Goal: Check status: Check status

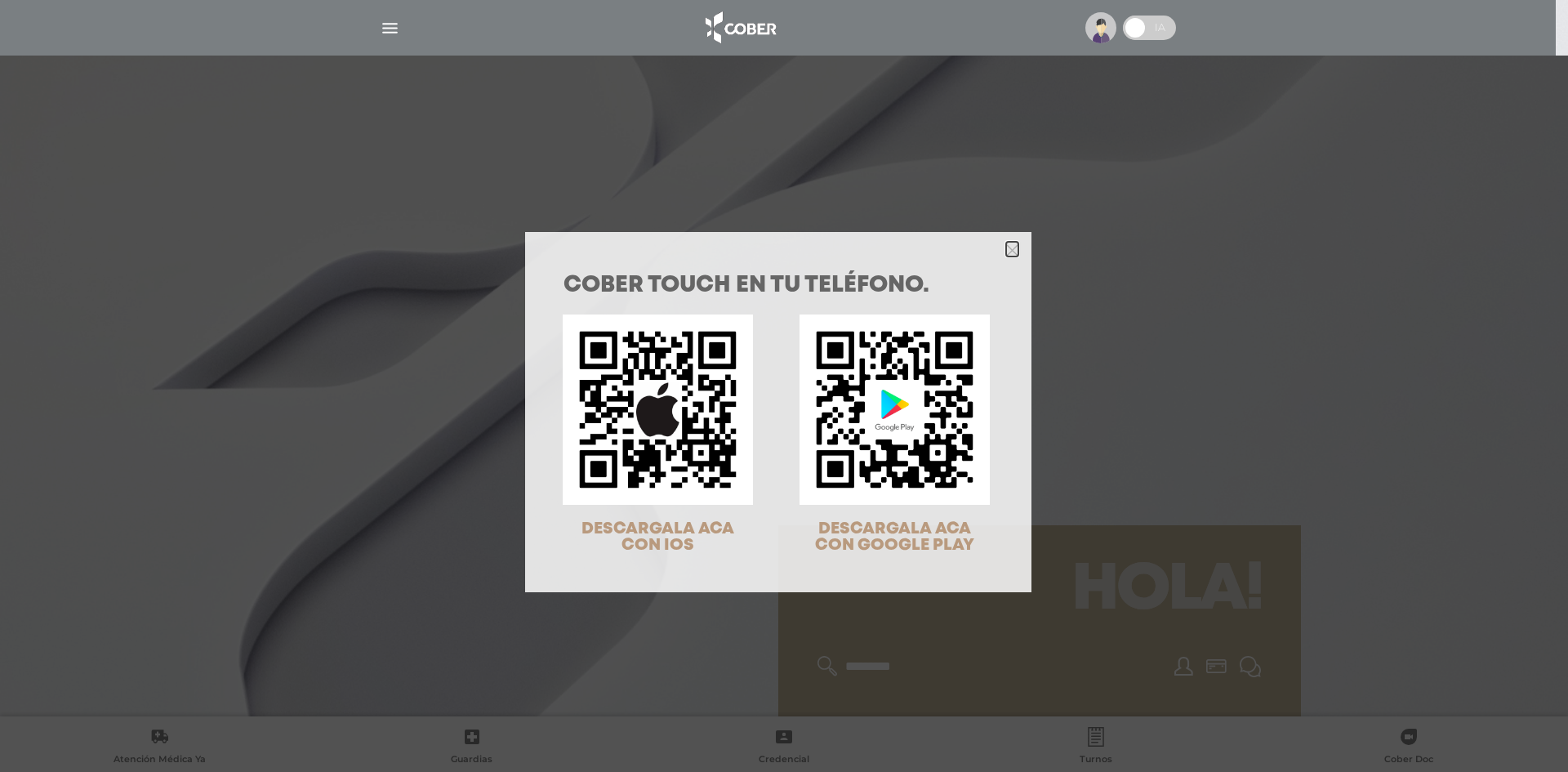
click at [1007, 246] on icon "Close" at bounding box center [1013, 250] width 12 height 12
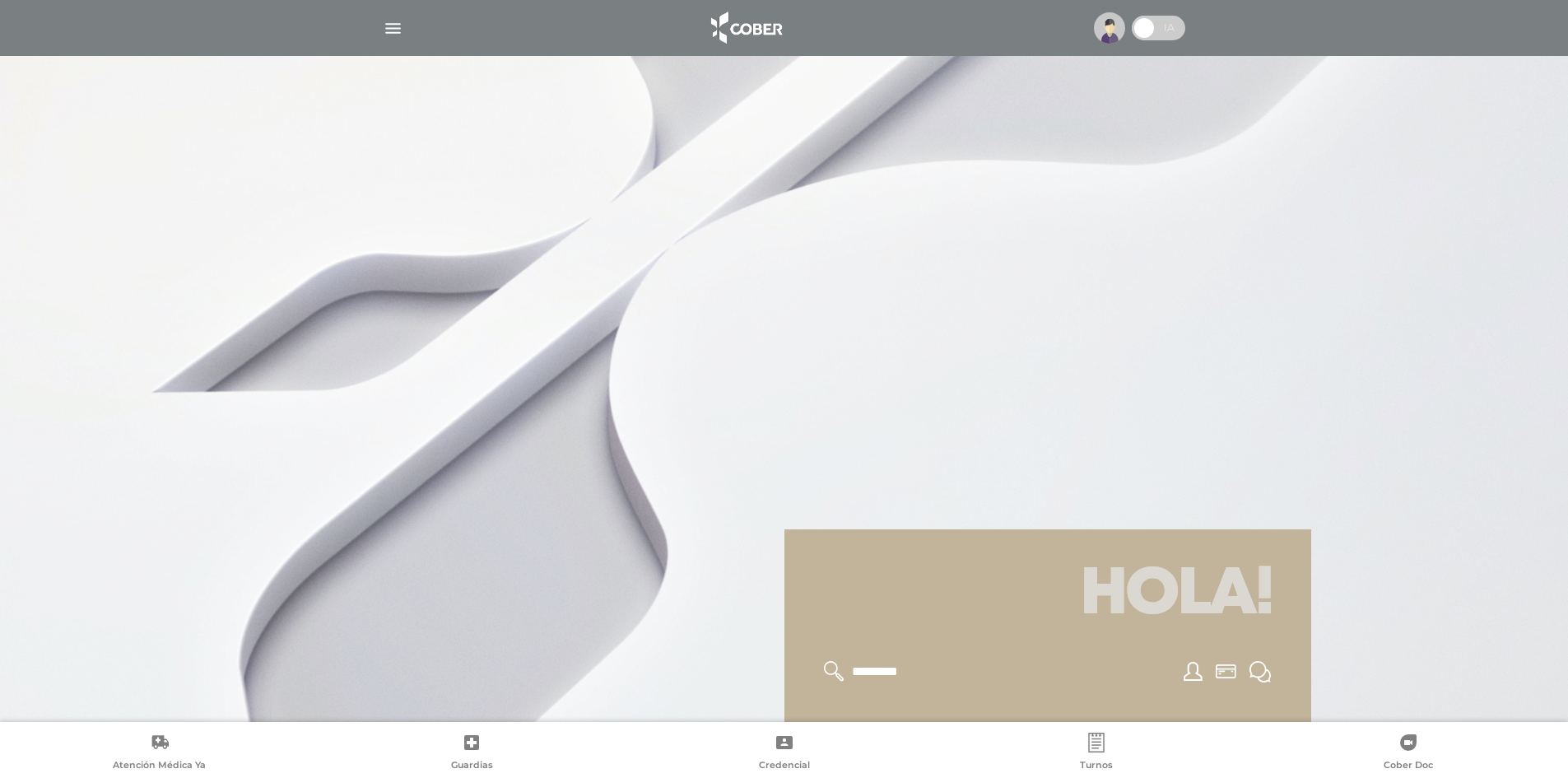
click at [1111, 31] on img at bounding box center [1110, 28] width 32 height 32
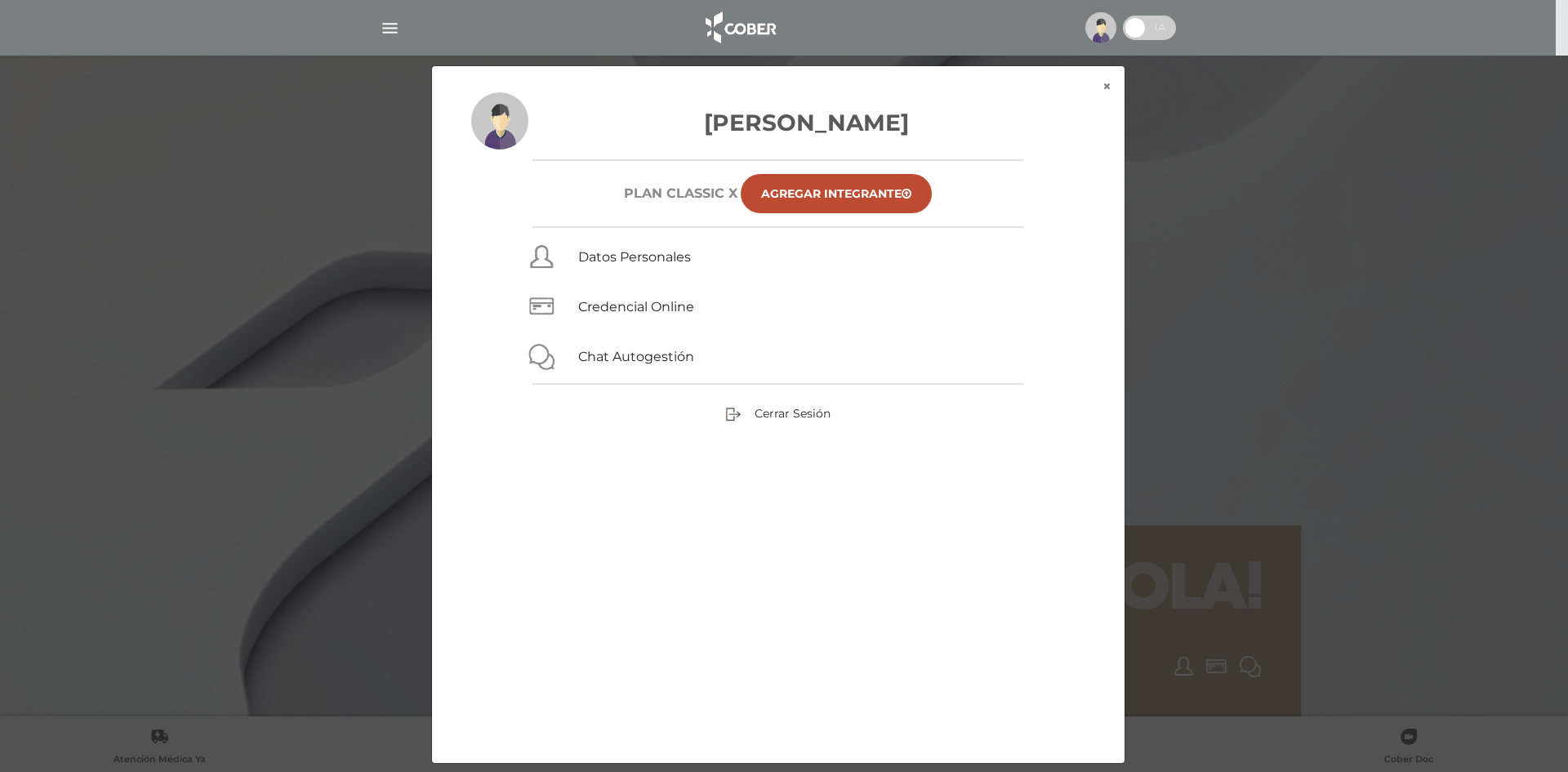
click at [1218, 355] on div "× × PeÑa Basualdo Lucas Plan CLASSIC X Agregar Integrante Datos Personales Cred…" at bounding box center [784, 414] width 1489 height 698
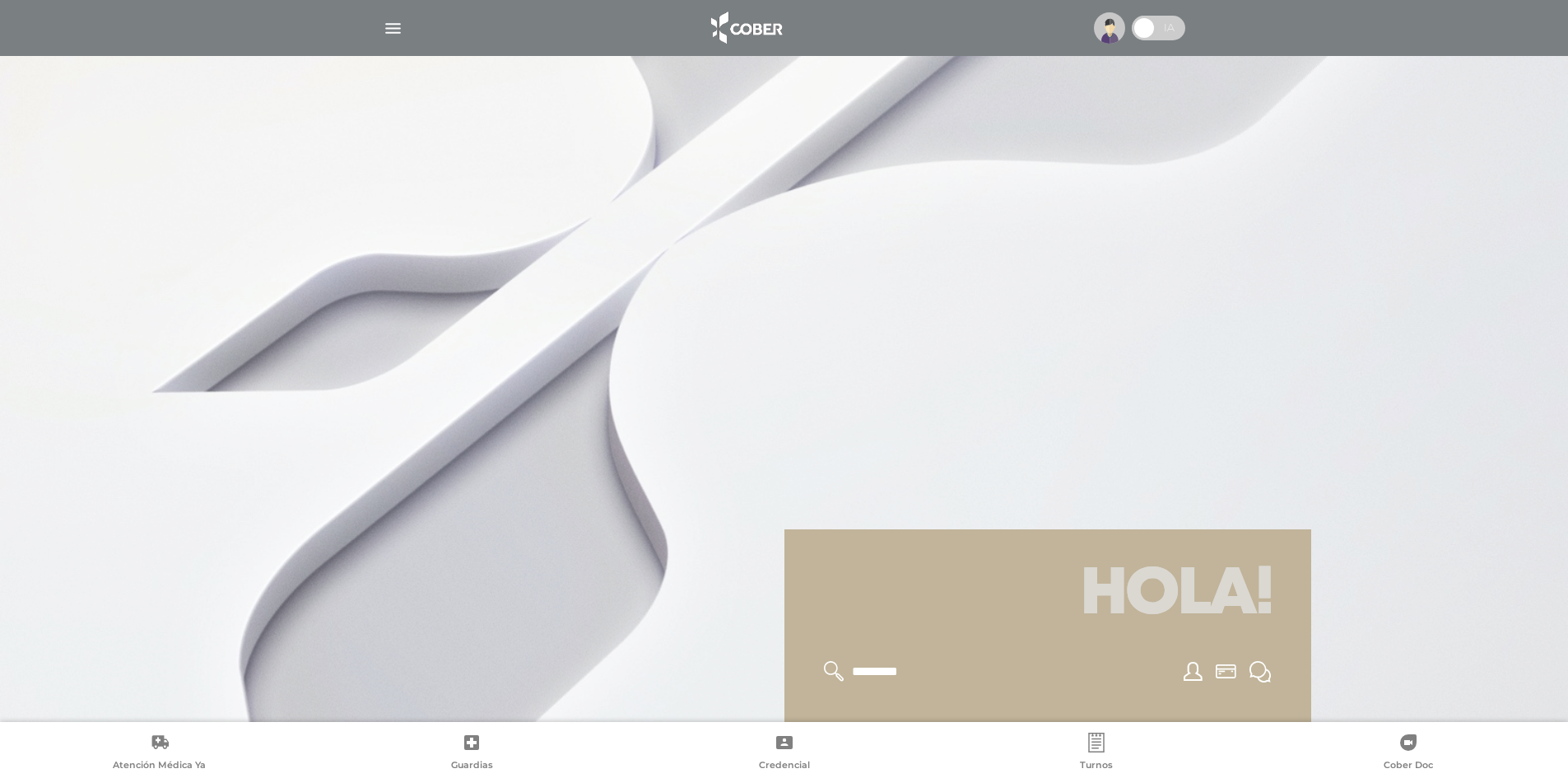
click at [387, 23] on img "button" at bounding box center [393, 28] width 21 height 21
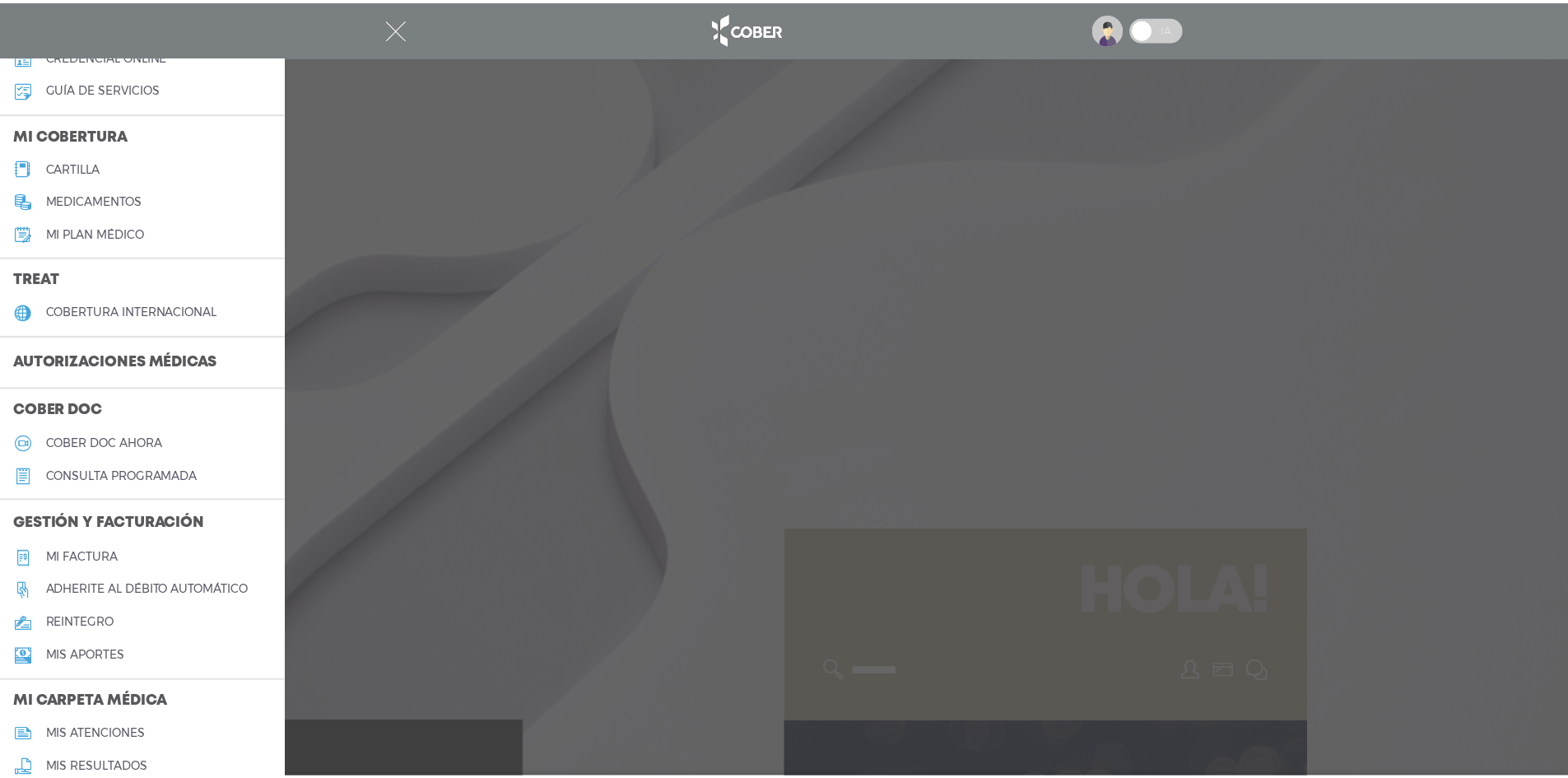
scroll to position [165, 0]
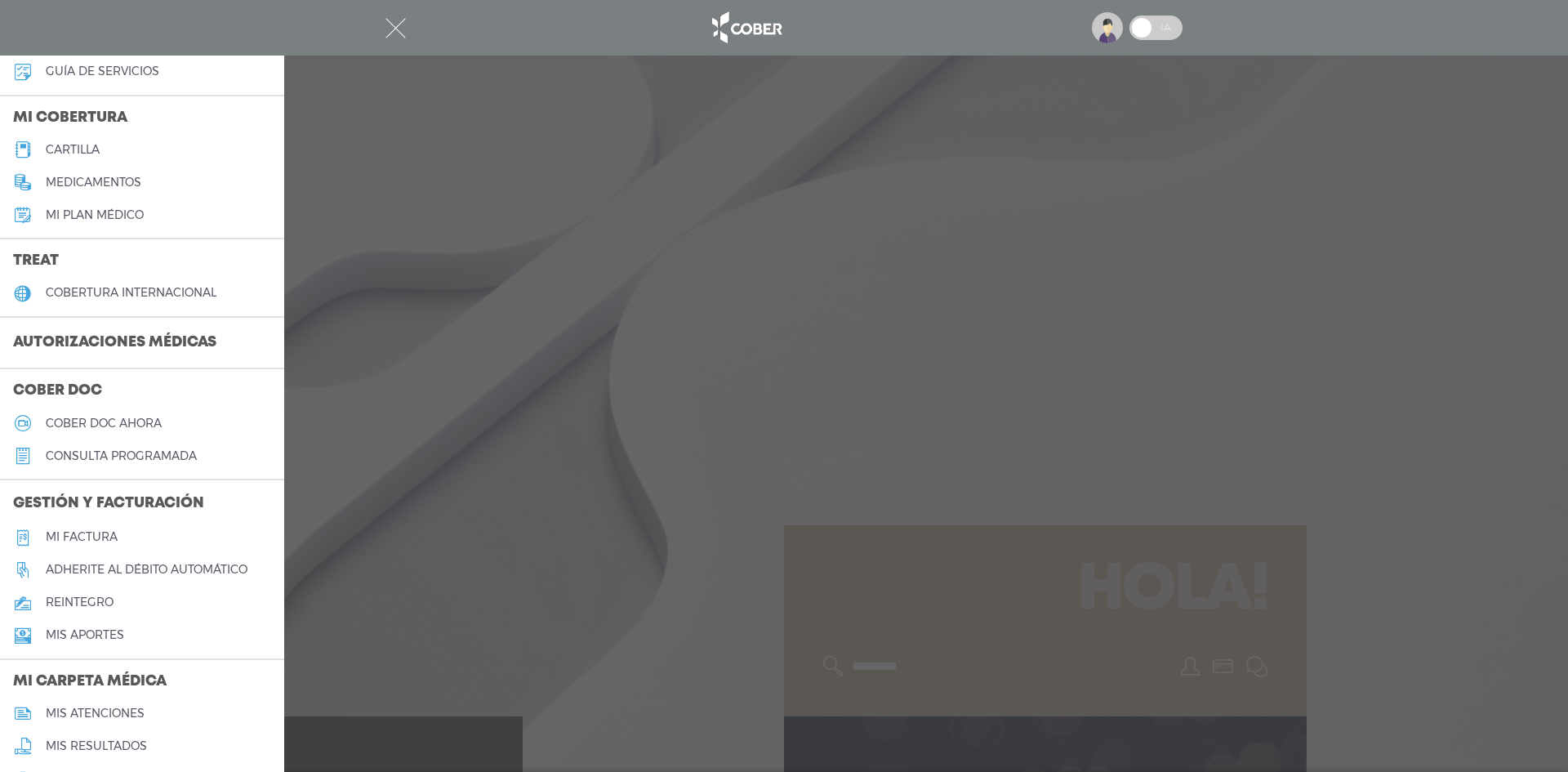
click at [90, 538] on h5 "Mi factura" at bounding box center [81, 537] width 72 height 14
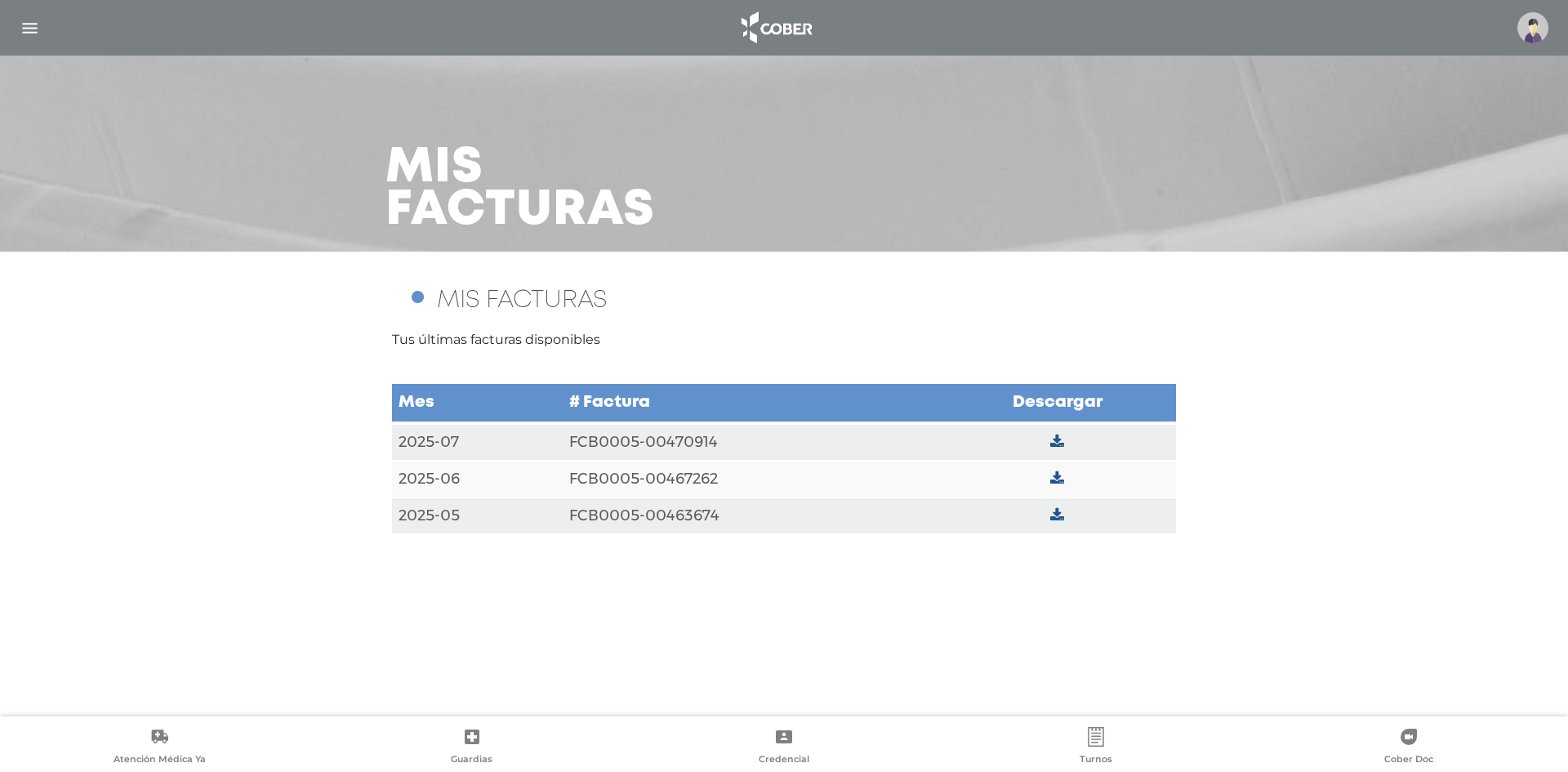
click at [31, 22] on img "button" at bounding box center [30, 28] width 21 height 21
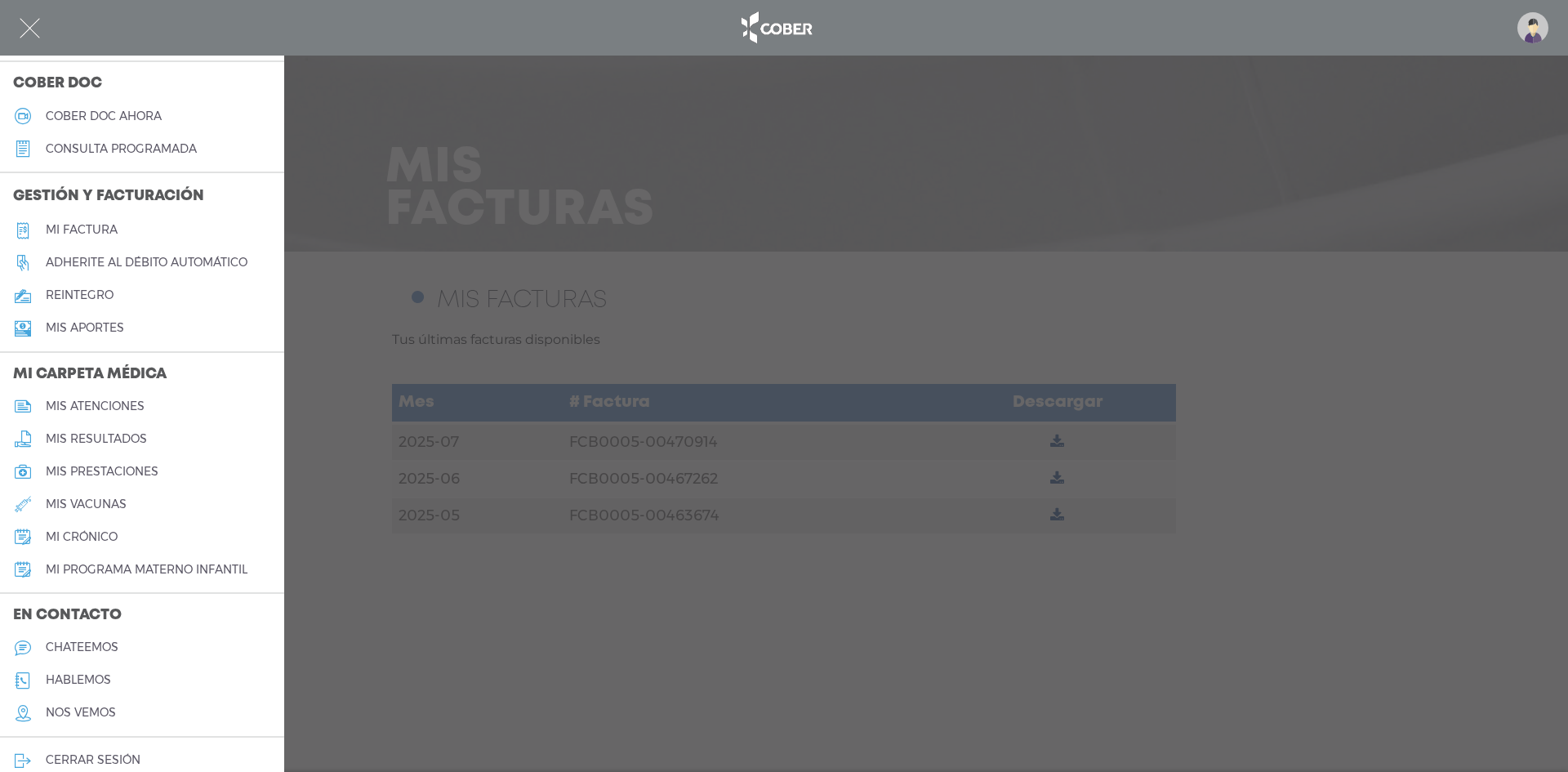
scroll to position [488, 0]
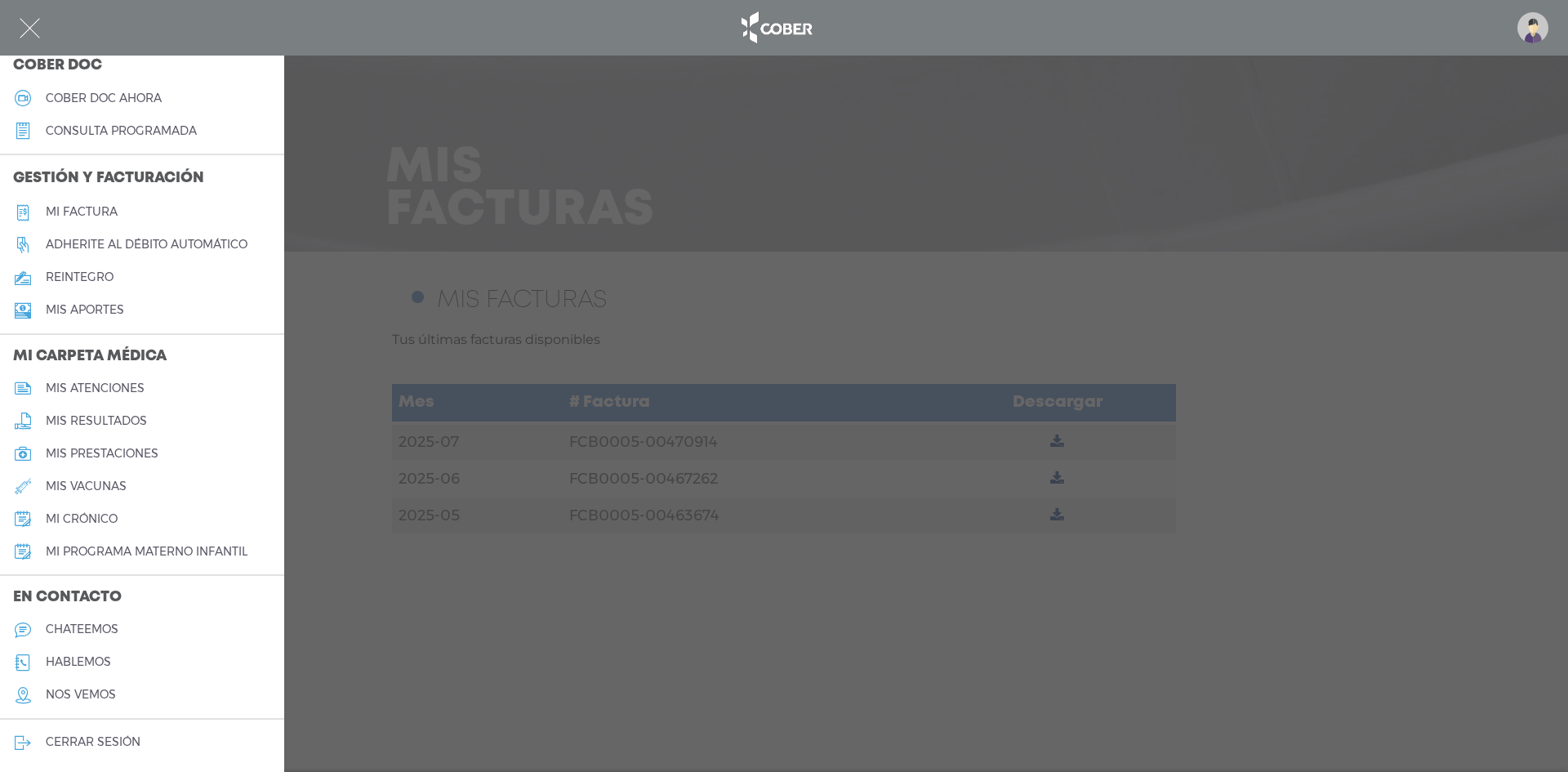
click at [105, 740] on h5 "cerrar sesión" at bounding box center [93, 741] width 95 height 14
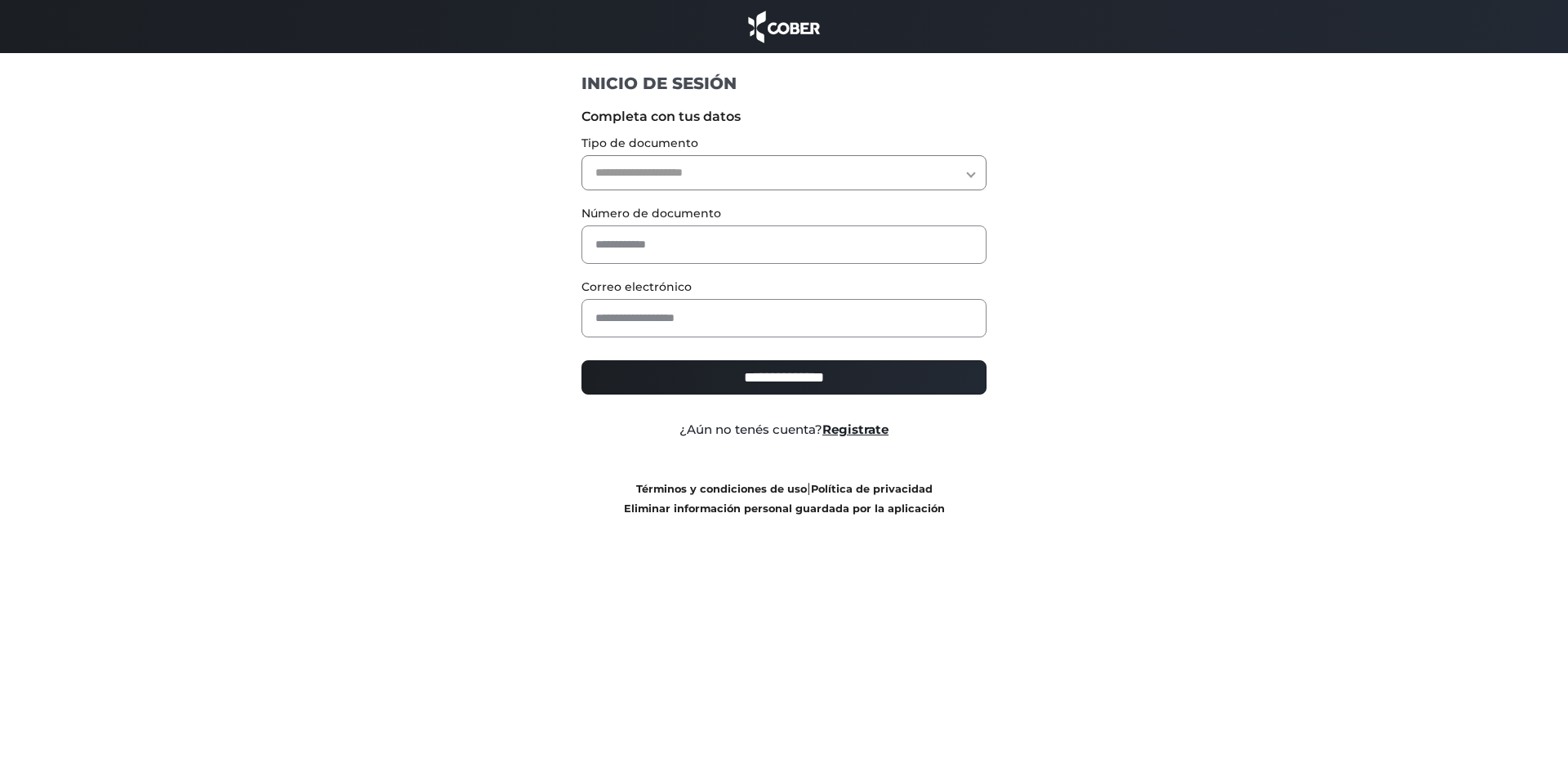
click at [731, 164] on select "**********" at bounding box center [784, 173] width 406 height 35
select select "***"
click at [581, 156] on select "**********" at bounding box center [784, 173] width 406 height 35
click at [682, 231] on input "text" at bounding box center [784, 244] width 406 height 38
type input "********"
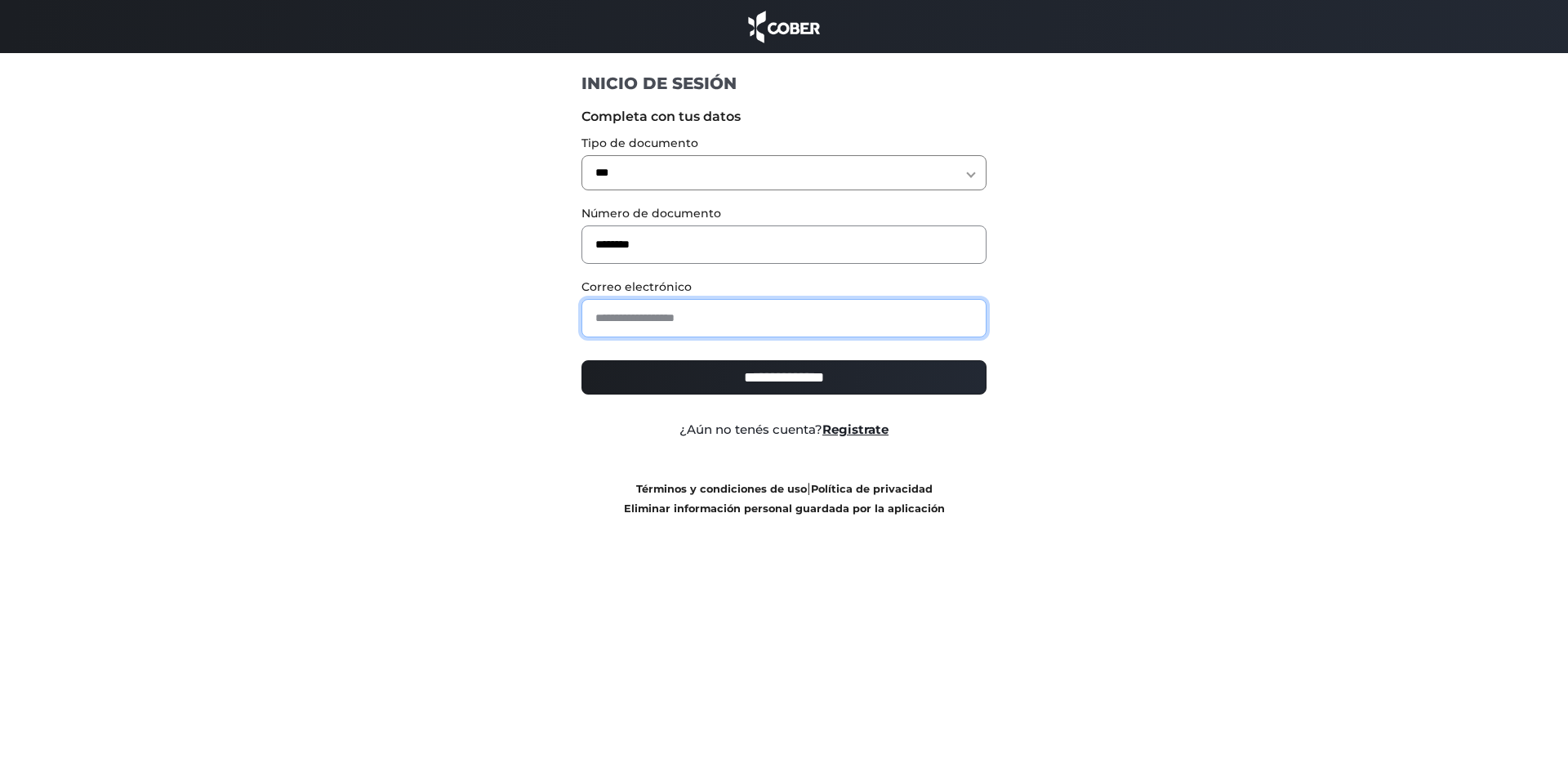
click at [722, 318] on input "email" at bounding box center [784, 317] width 406 height 38
type input "**********"
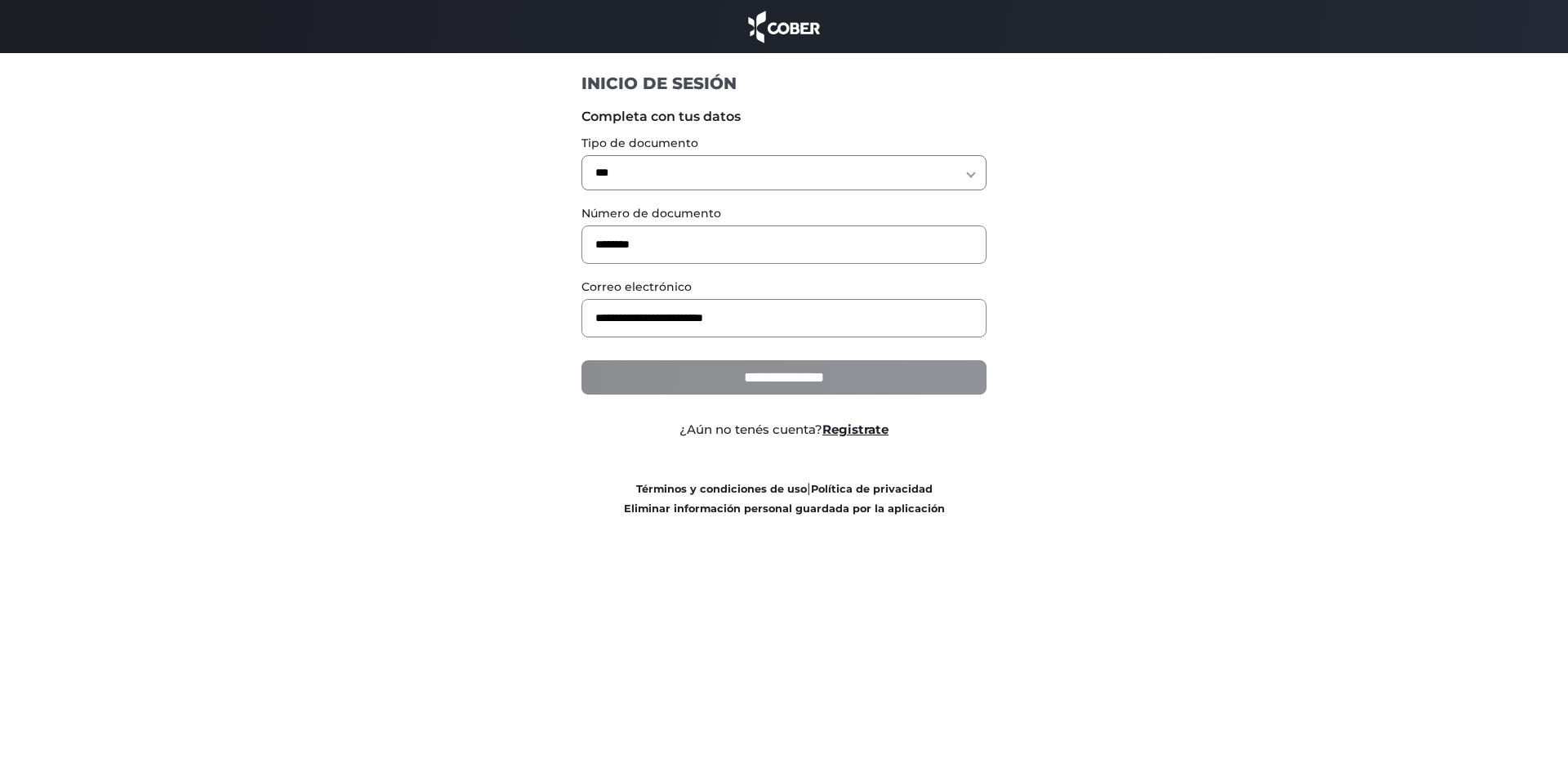
click at [789, 380] on input "**********" at bounding box center [784, 377] width 406 height 34
type input "**********"
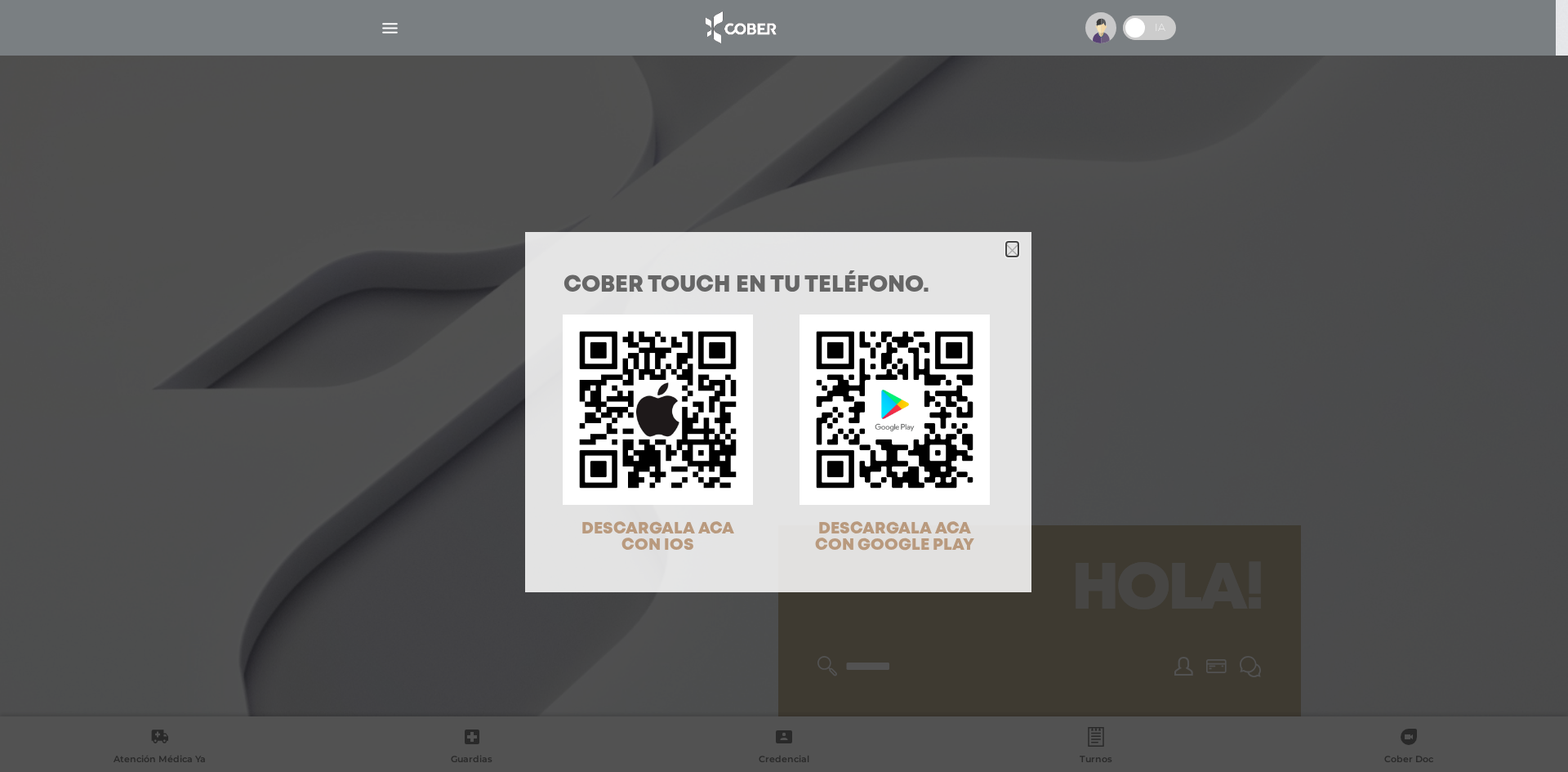
click at [1007, 247] on polygon "Close" at bounding box center [1013, 250] width 12 height 12
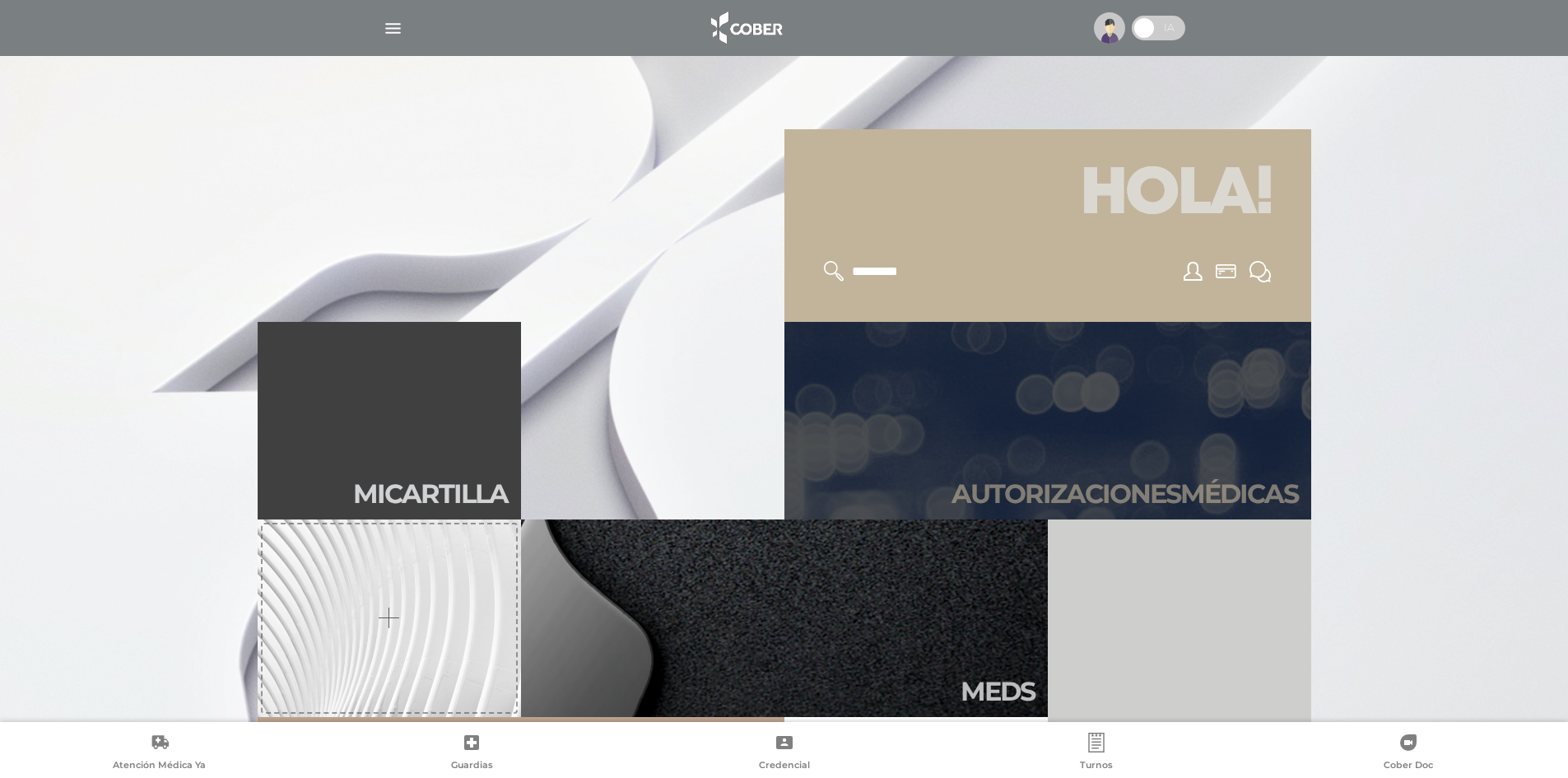
scroll to position [412, 0]
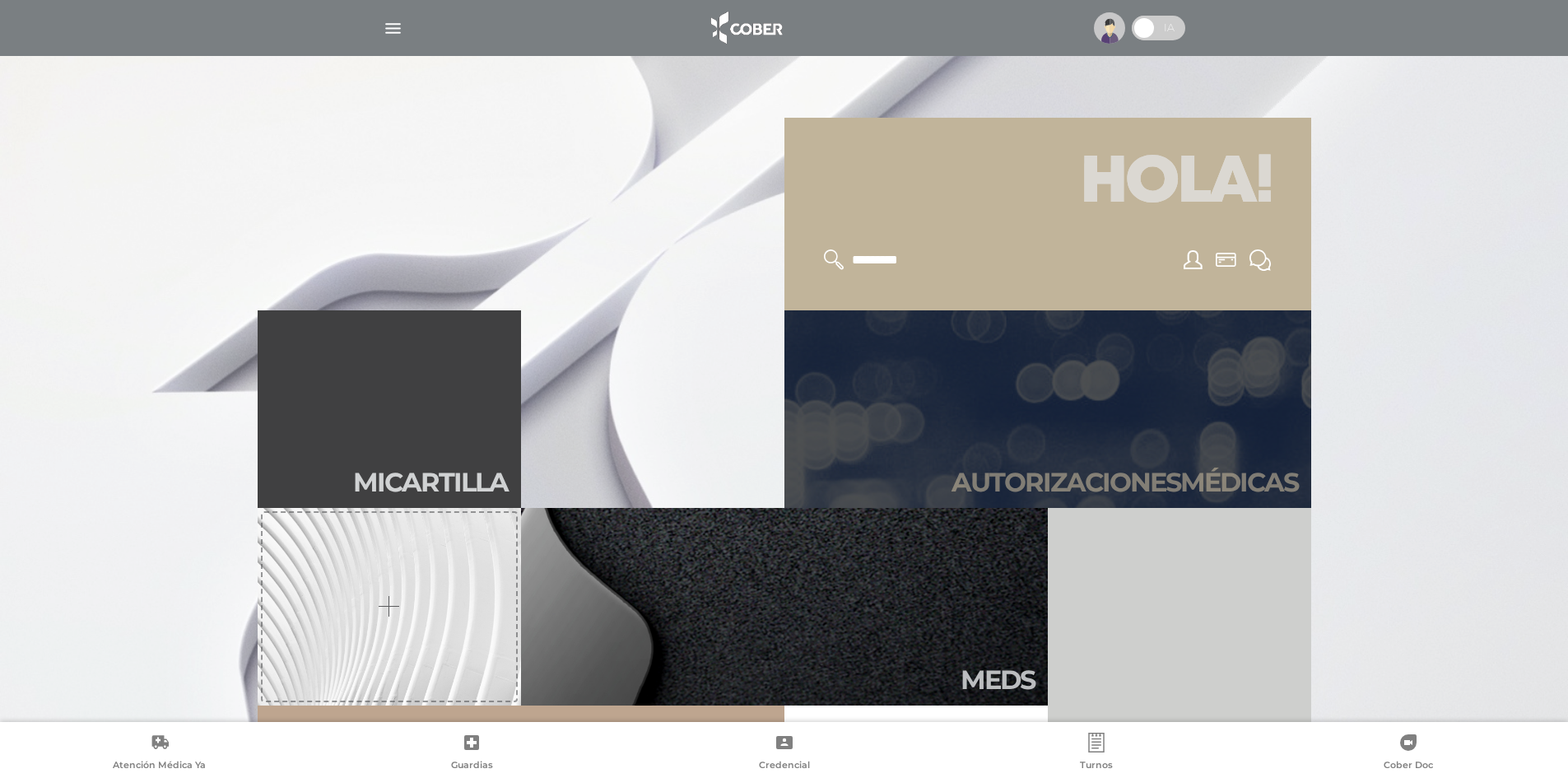
click at [1187, 384] on link "Autori zaciones médicas" at bounding box center [1047, 409] width 527 height 197
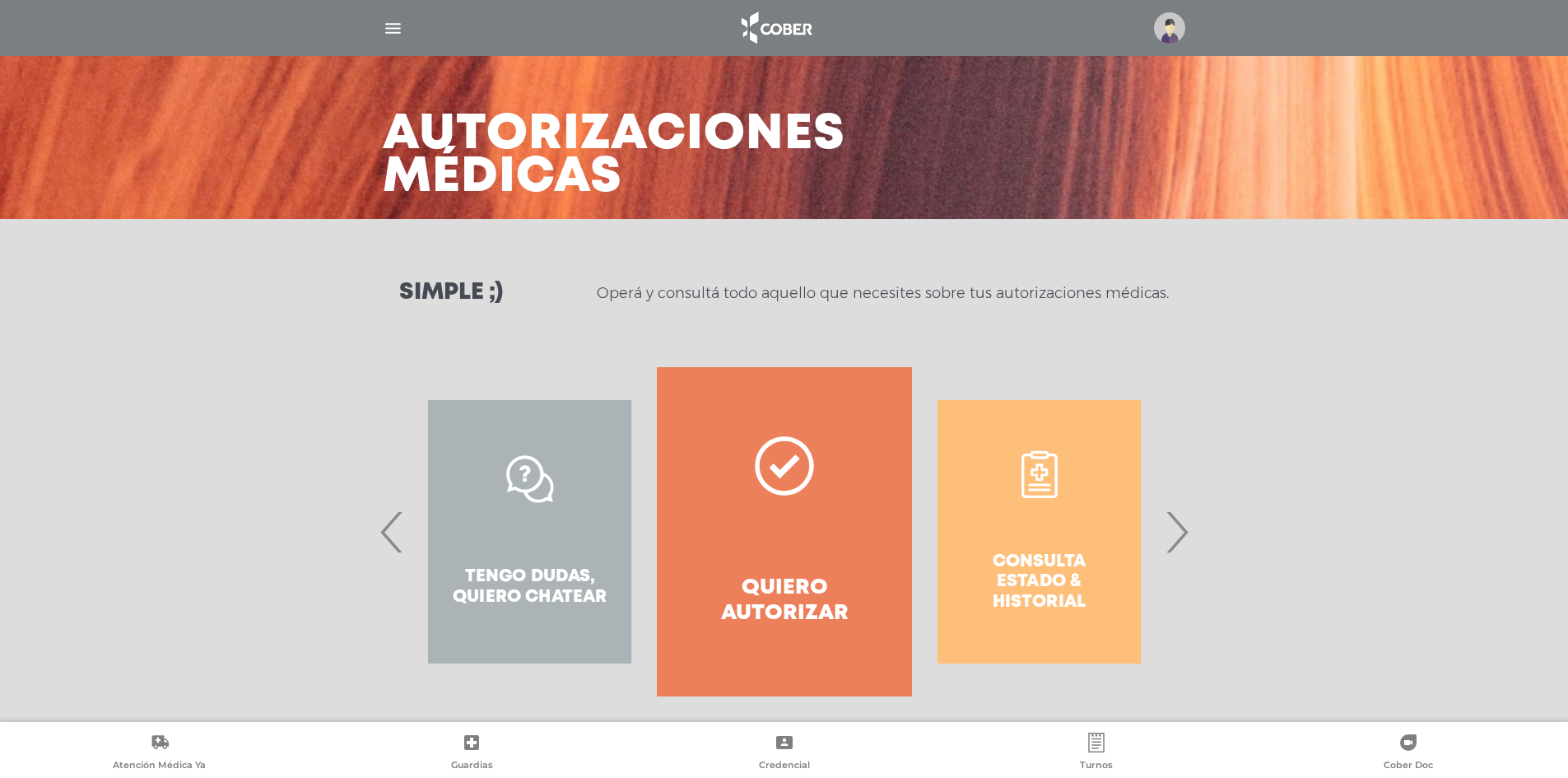
scroll to position [49, 0]
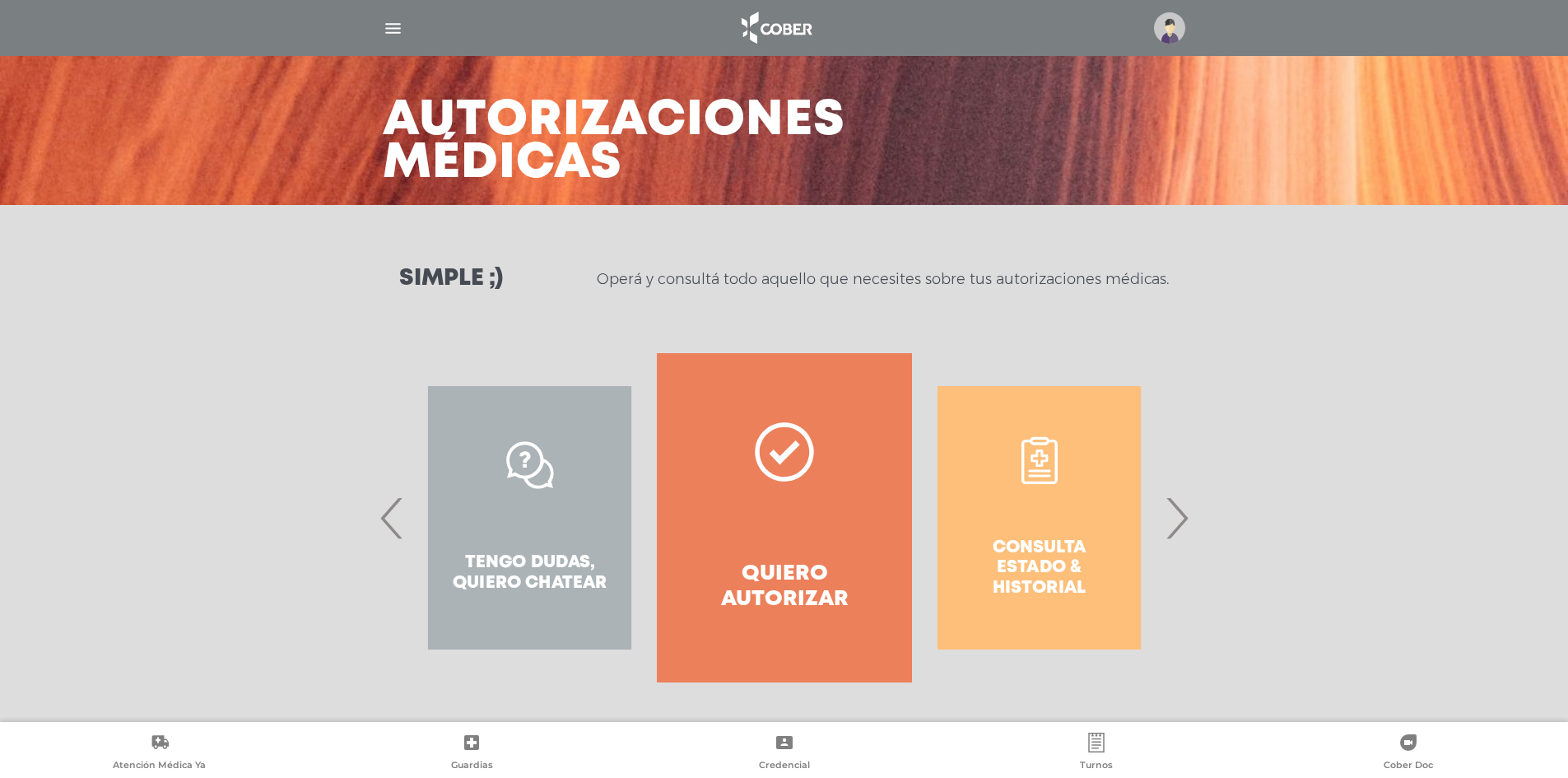
click at [1183, 514] on span "›" at bounding box center [1176, 518] width 32 height 89
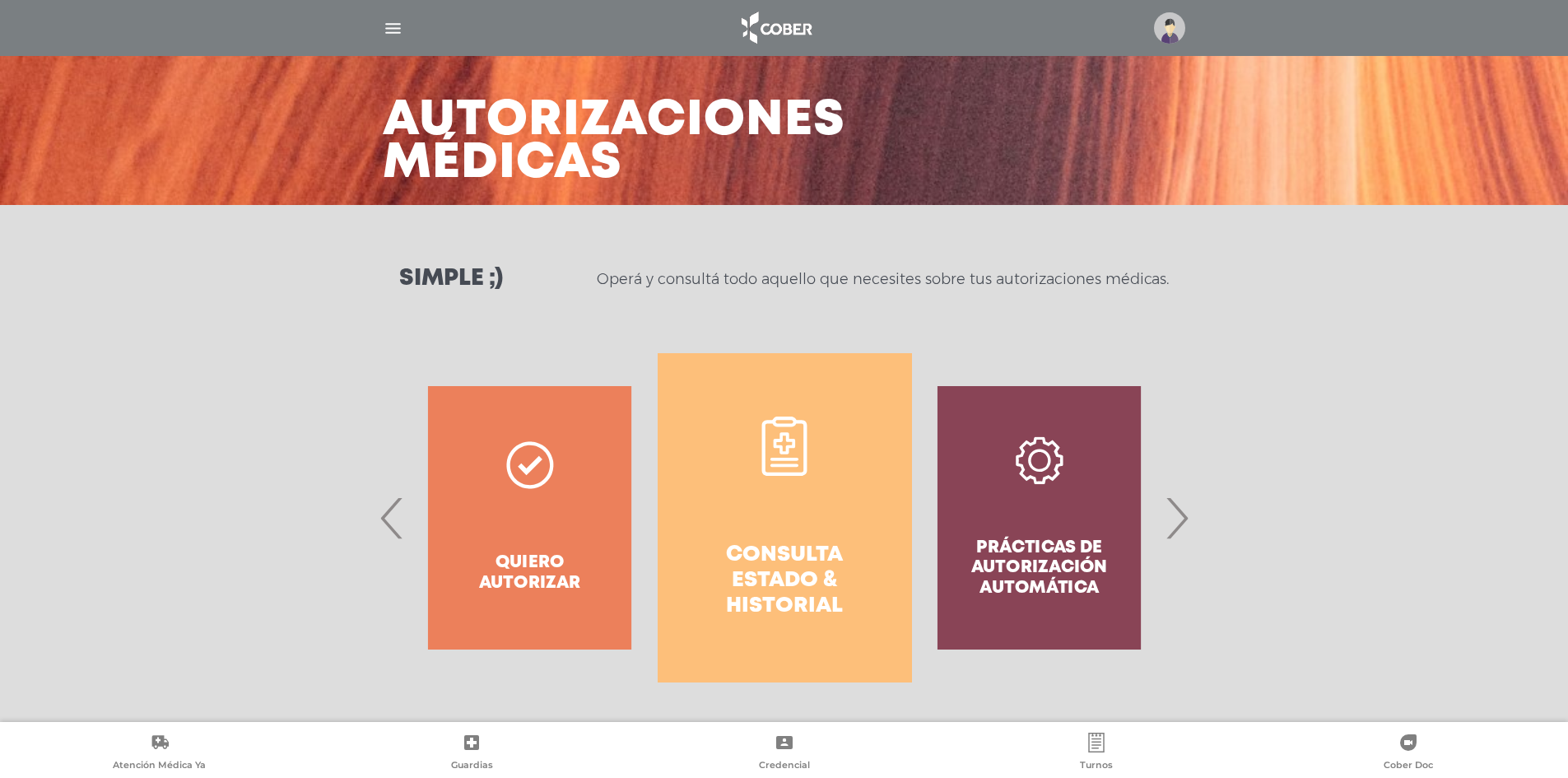
click at [824, 502] on link "Consulta estado & historial" at bounding box center [785, 518] width 254 height 329
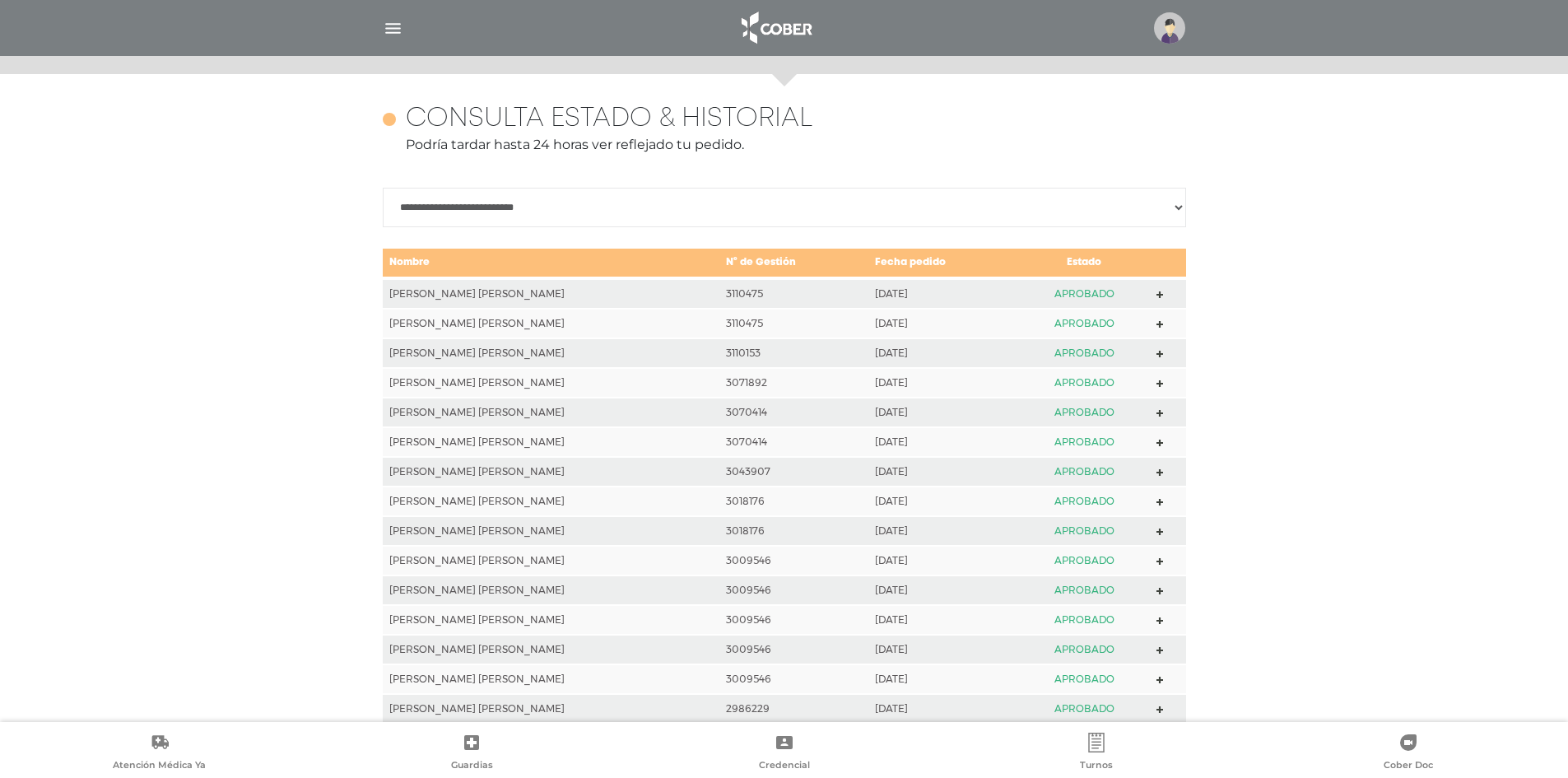
scroll to position [730, 0]
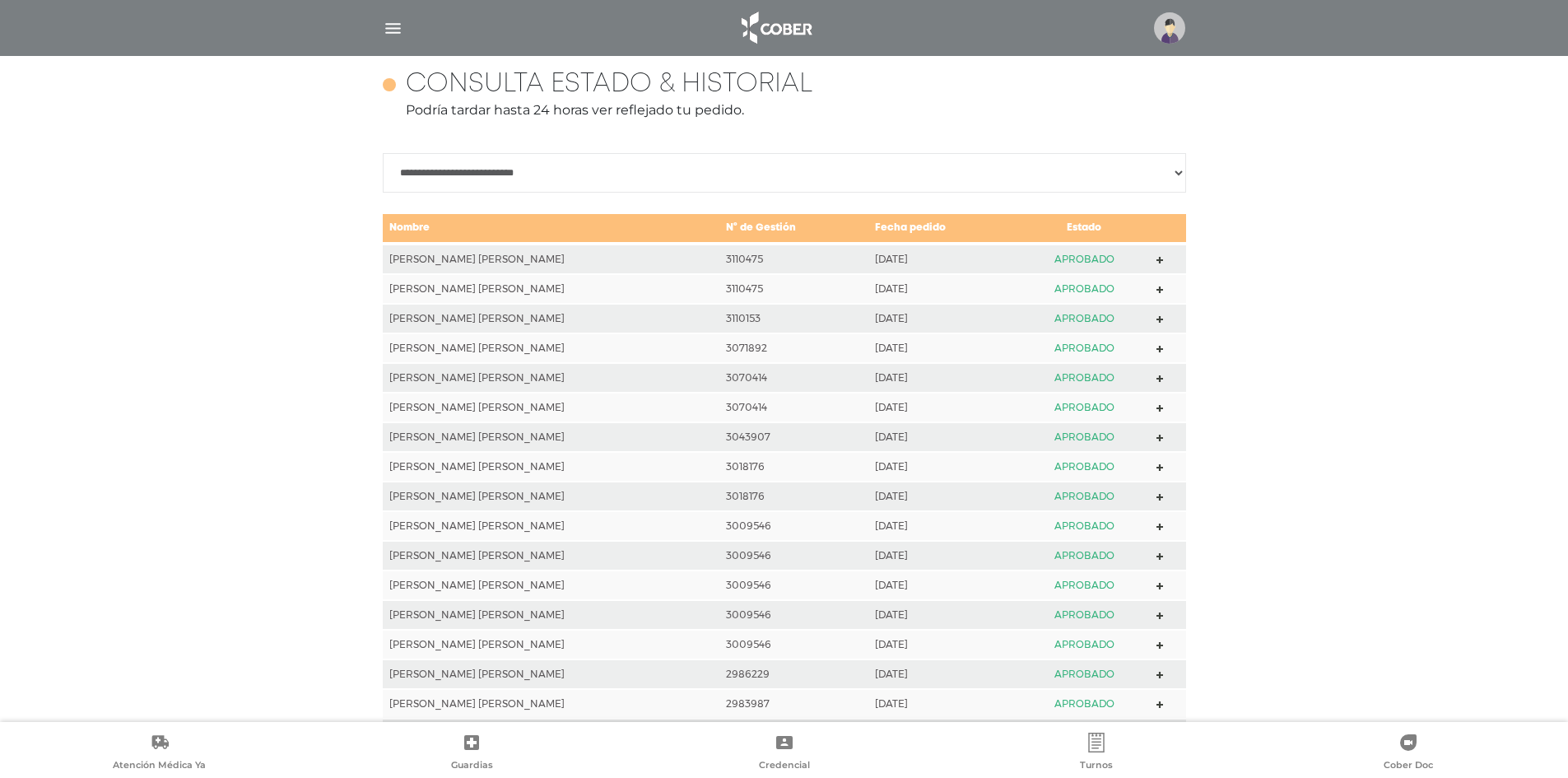
drag, startPoint x: 898, startPoint y: 246, endPoint x: 912, endPoint y: 502, distance: 256.4
click at [912, 502] on tbody "GREGORIO, MARIA BELEN 3110475 2025-07-10 APROBADO GREGORIO, MARIA BELEN 3110475…" at bounding box center [784, 791] width 803 height 1097
click at [912, 502] on td "2025-04-25" at bounding box center [943, 496] width 150 height 30
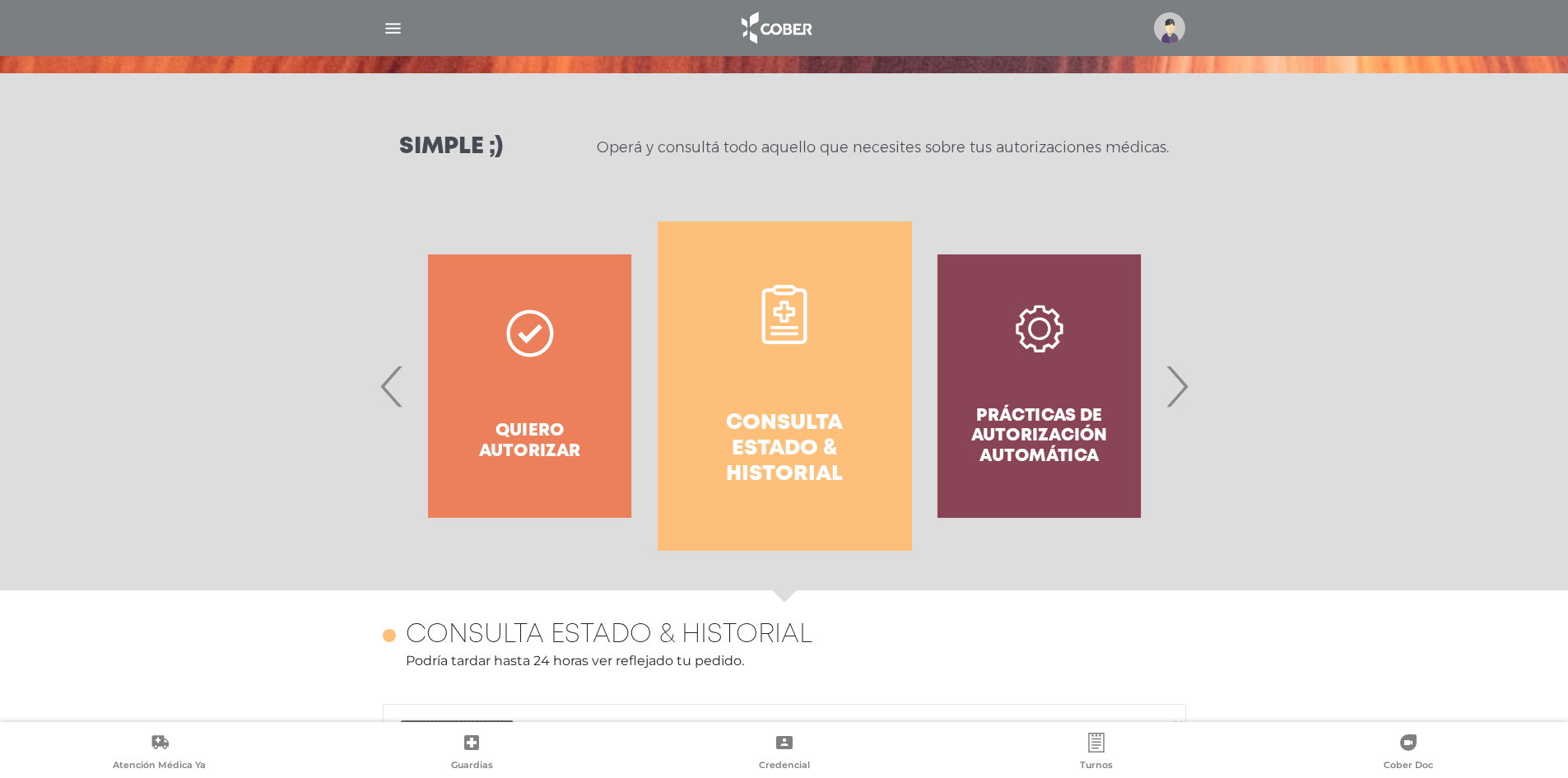
scroll to position [0, 0]
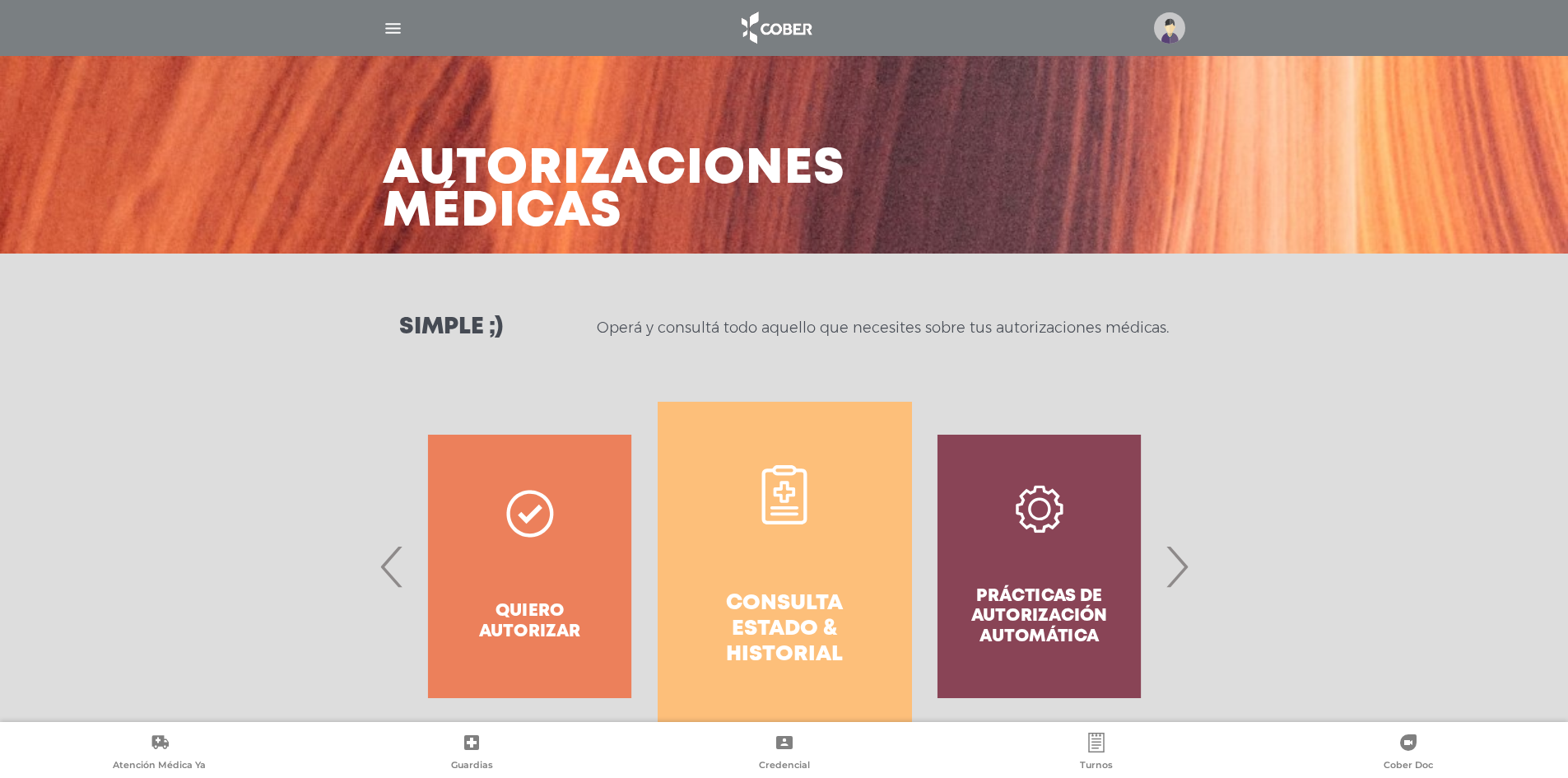
click at [400, 31] on img "button" at bounding box center [393, 28] width 21 height 21
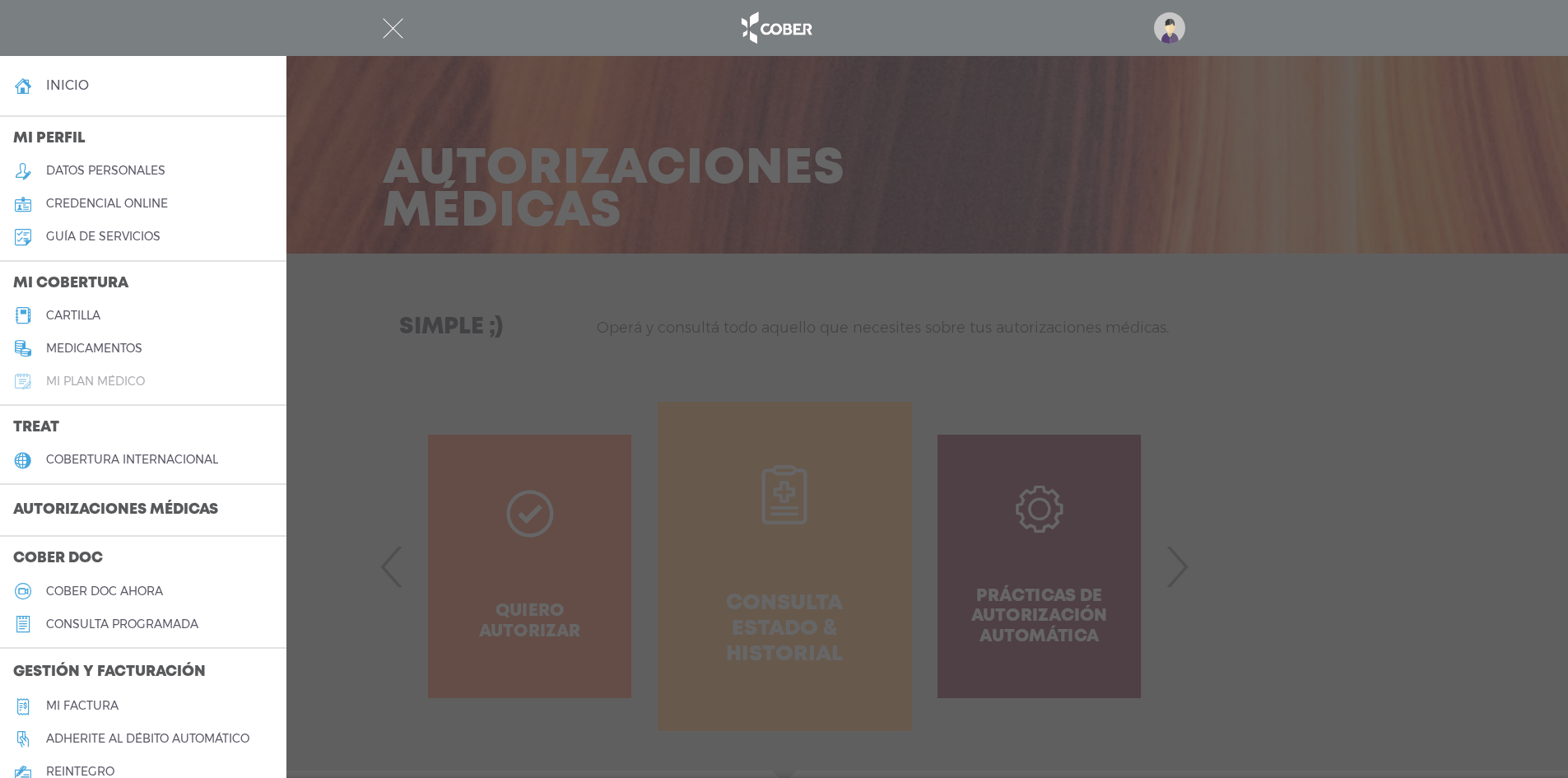
click at [128, 383] on h5 "Mi plan médico" at bounding box center [94, 381] width 98 height 14
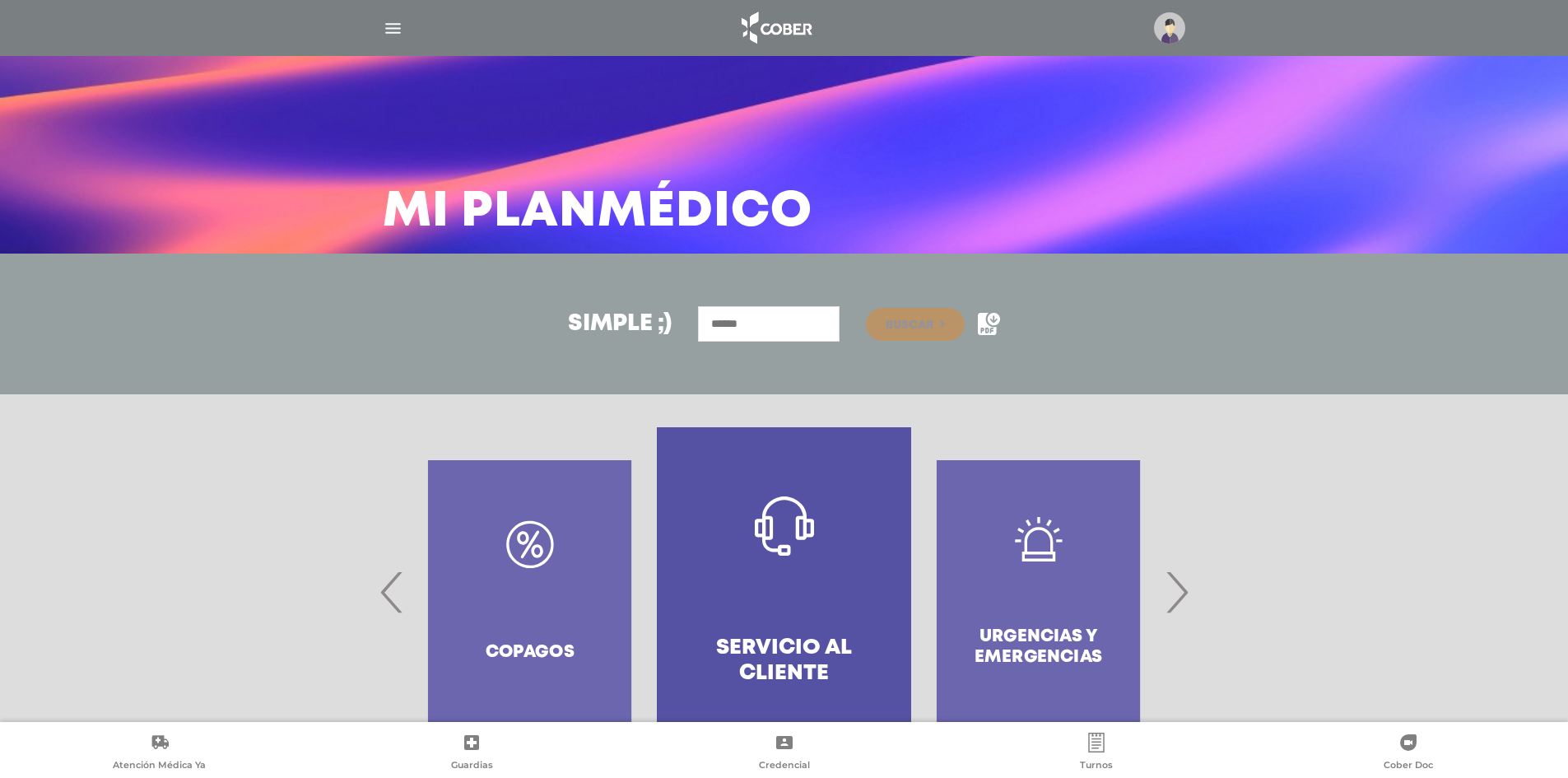
click at [395, 29] on img "button" at bounding box center [393, 28] width 21 height 21
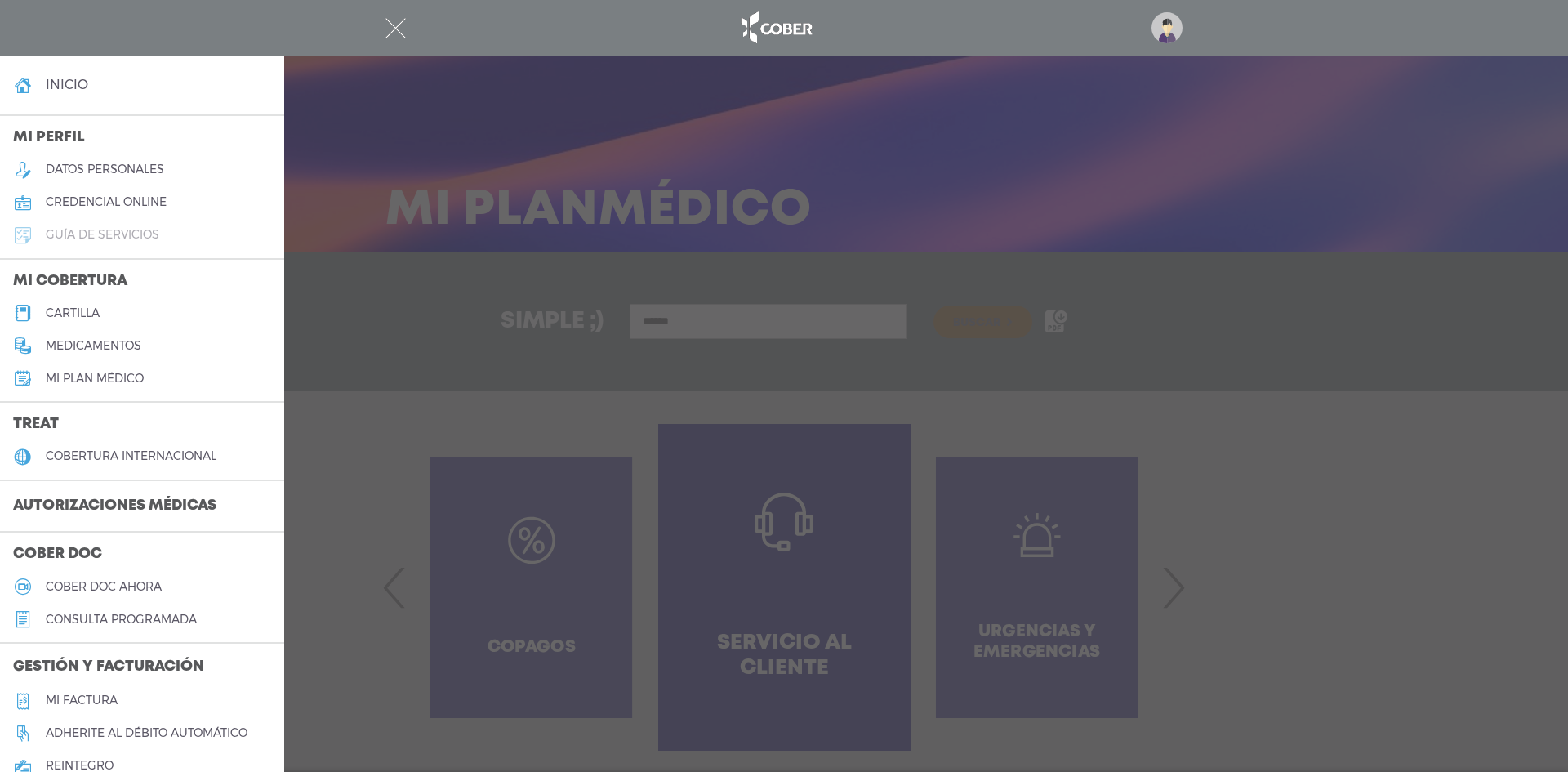
click at [155, 229] on h5 "guía de servicios" at bounding box center [101, 234] width 113 height 14
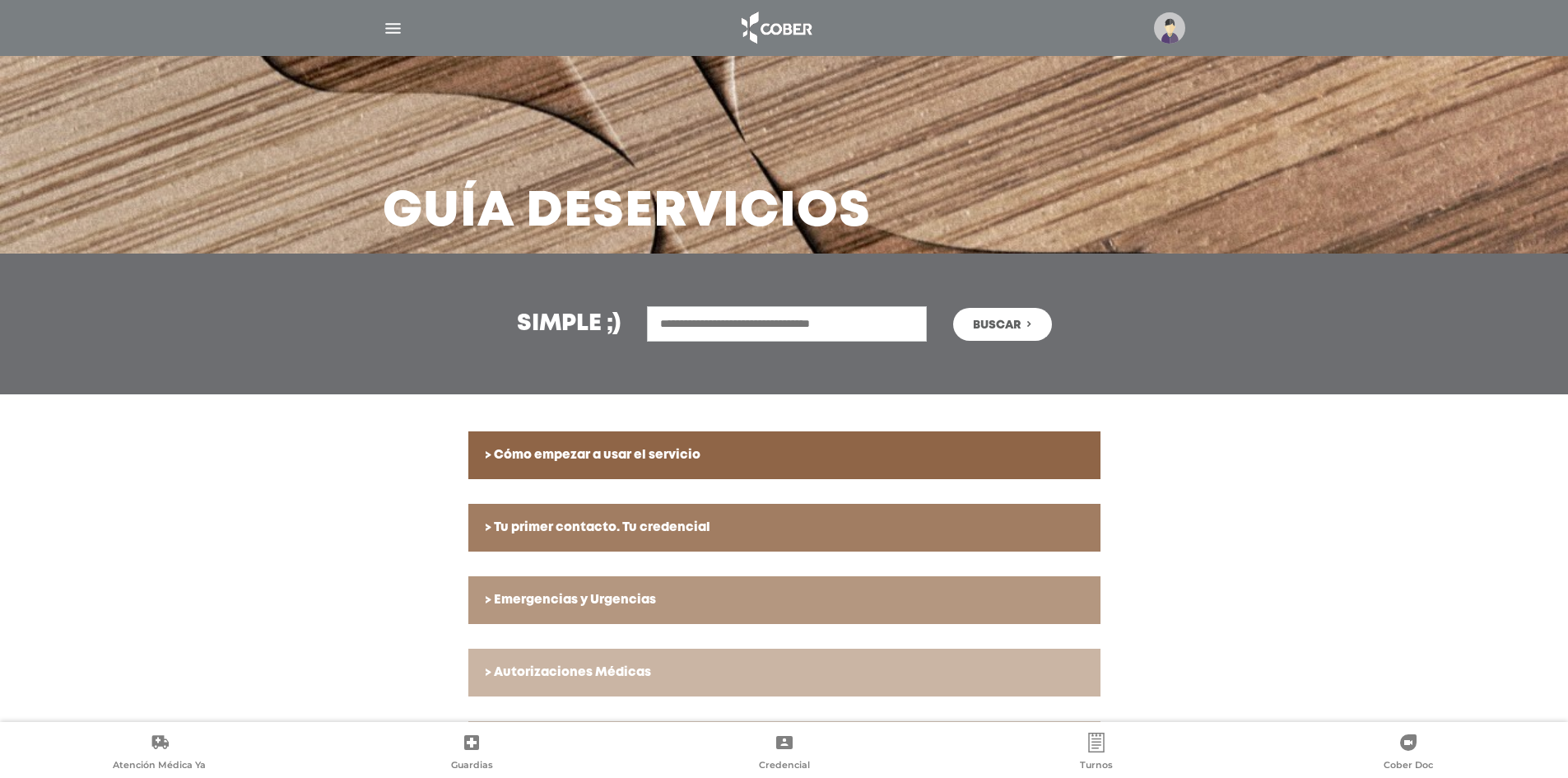
click at [396, 27] on img "button" at bounding box center [393, 28] width 21 height 21
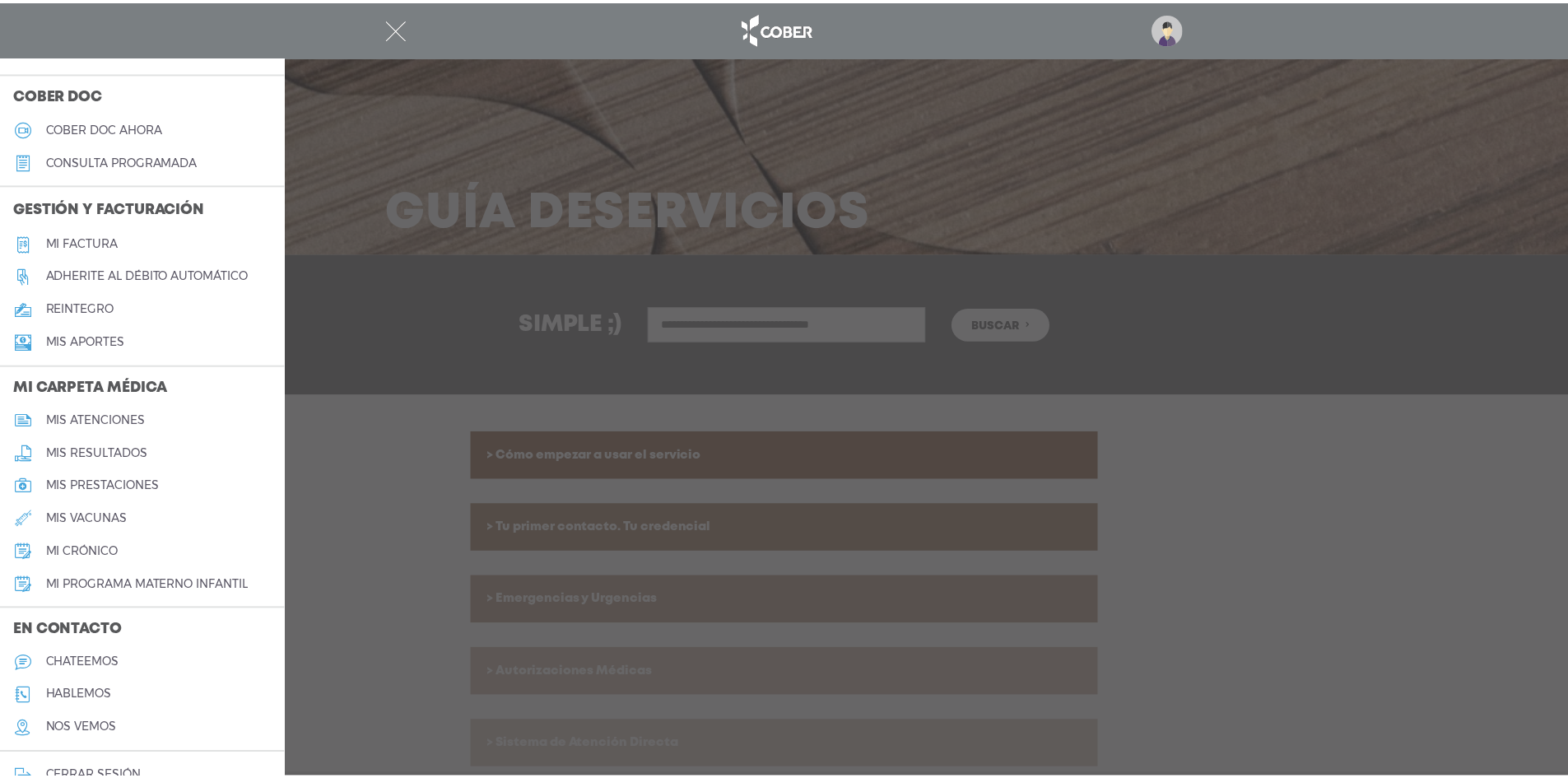
scroll to position [492, 0]
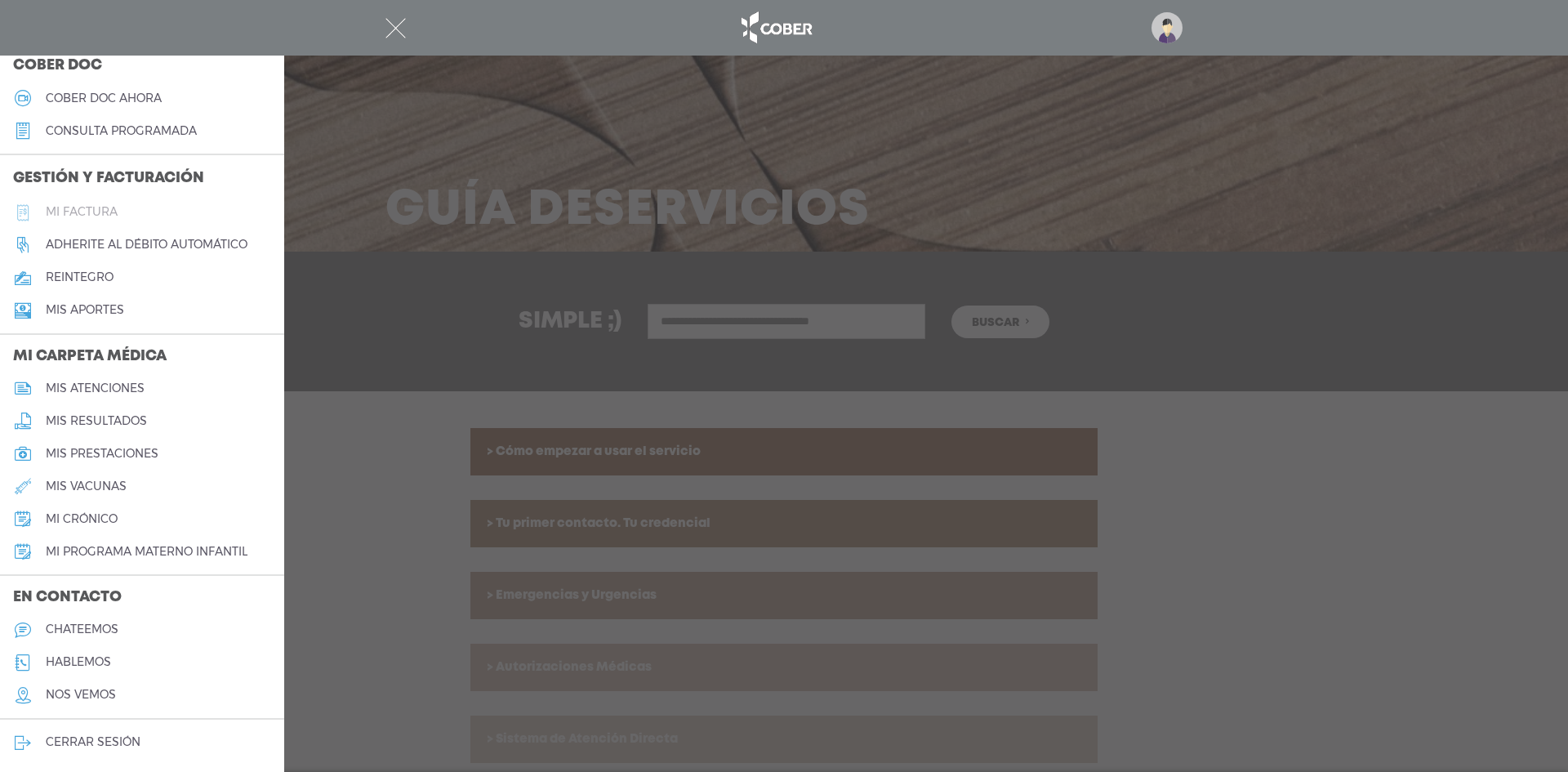
click at [97, 206] on h5 "Mi factura" at bounding box center [81, 212] width 72 height 14
